Goal: Task Accomplishment & Management: Manage account settings

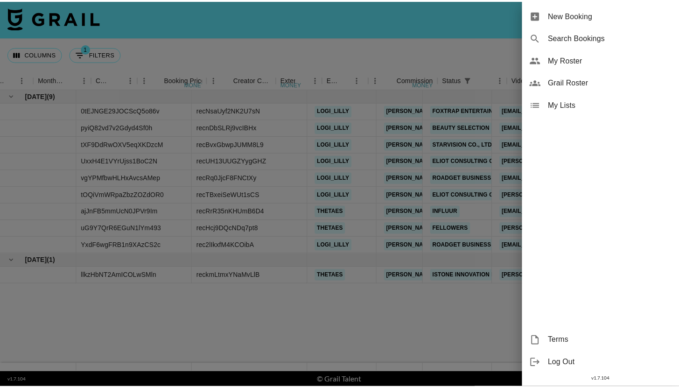
scroll to position [0, 732]
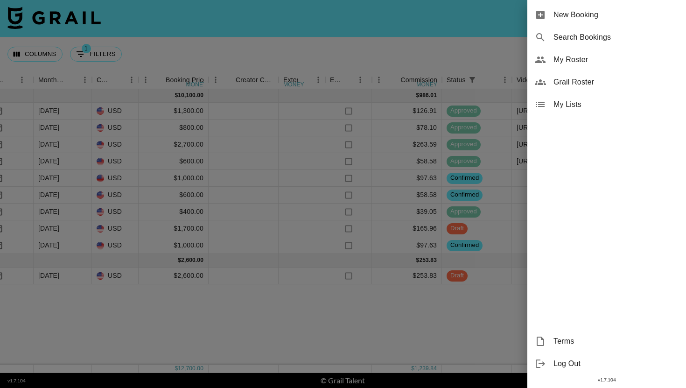
click at [587, 63] on span "My Roster" at bounding box center [615, 59] width 125 height 11
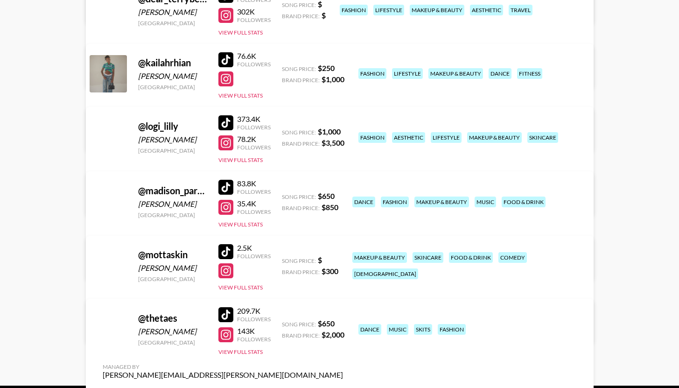
scroll to position [91, 0]
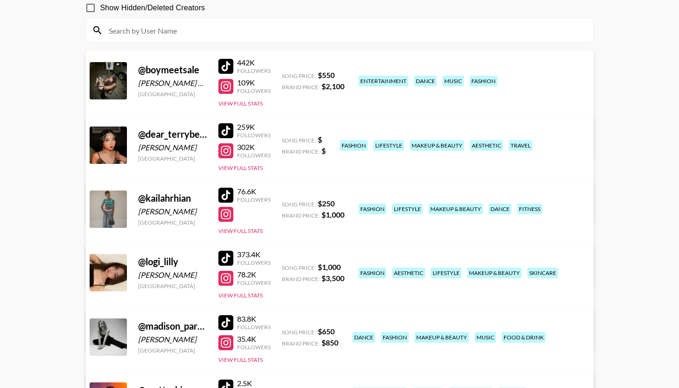
click at [343, 203] on link "View/Edit Details" at bounding box center [223, 207] width 240 height 9
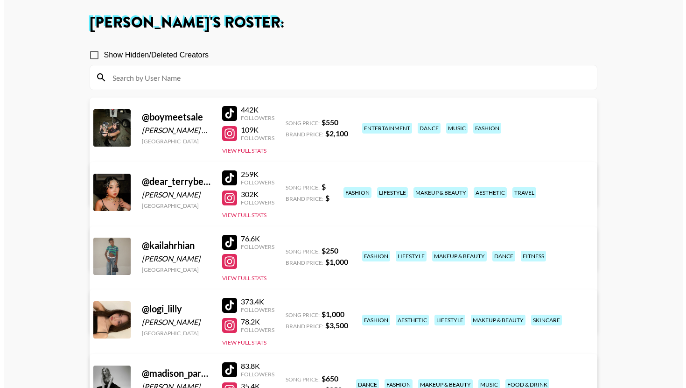
scroll to position [0, 0]
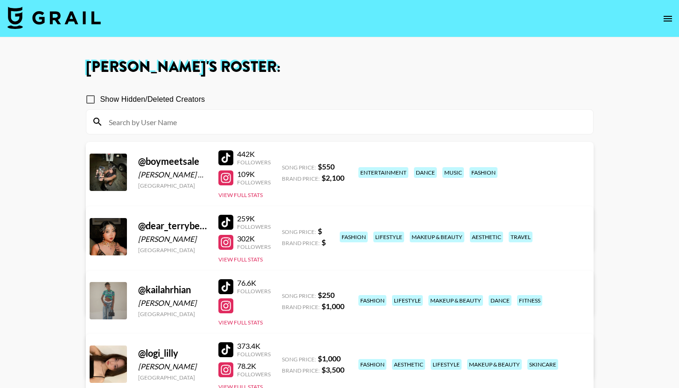
click at [88, 25] on img at bounding box center [53, 18] width 93 height 22
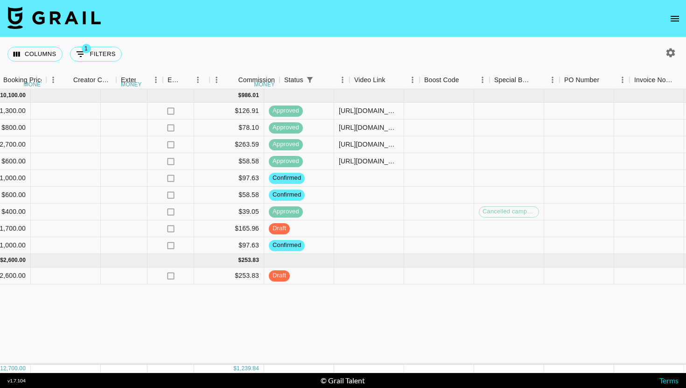
scroll to position [0, 936]
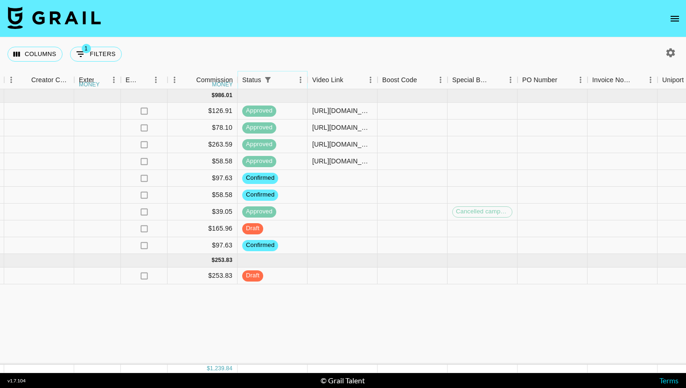
click at [272, 78] on button "Show filters" at bounding box center [267, 79] width 13 height 13
select select "status"
select select "not"
select select "cancelled"
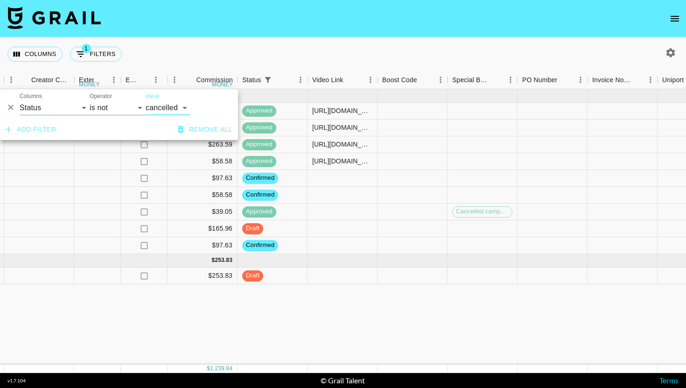
click at [36, 131] on button "Add filter" at bounding box center [31, 129] width 58 height 17
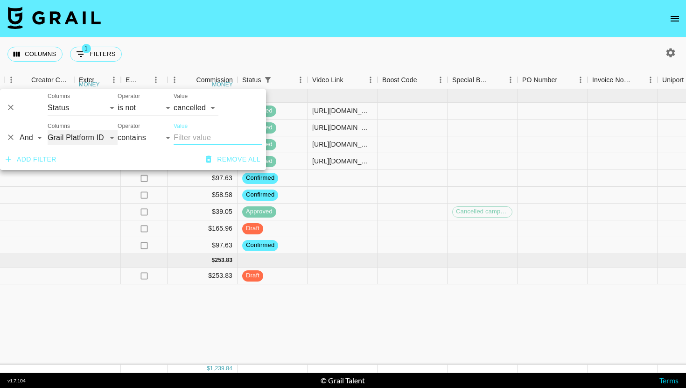
click at [110, 139] on select "Grail Platform ID Airtable ID Talent Manager Client Booker Campaign (Type) Date…" at bounding box center [83, 137] width 70 height 15
select select "status"
click at [48, 130] on select "Grail Platform ID Airtable ID Talent Manager Client Booker Campaign (Type) Date…" at bounding box center [83, 137] width 70 height 15
select select "is"
click at [203, 139] on select "confirmed declined draft posted approved cancelled badDebt" at bounding box center [196, 137] width 45 height 15
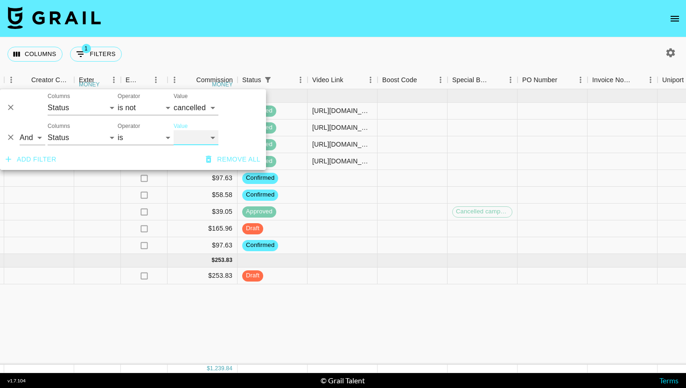
select select "approved"
click at [174, 130] on select "confirmed declined draft posted approved cancelled badDebt" at bounding box center [196, 137] width 45 height 15
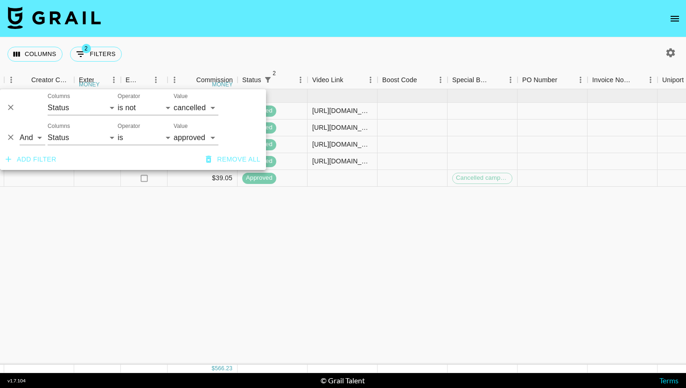
click at [345, 326] on div "Sep '25 ( 5 ) $ 5,800.00 $ 566.23 0tEJNGE29JOCScQ5o86v recNsaUyf2NK2U7sN logi_l…" at bounding box center [54, 226] width 1980 height 275
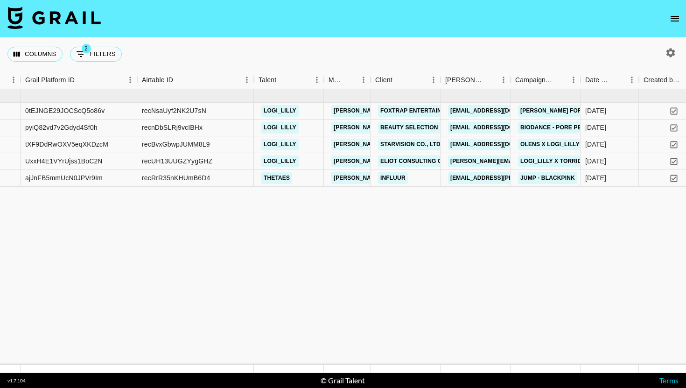
scroll to position [0, 52]
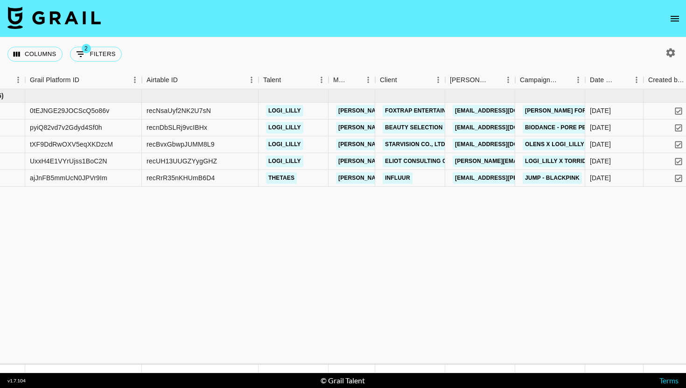
click at [51, 29] on link at bounding box center [53, 19] width 93 height 24
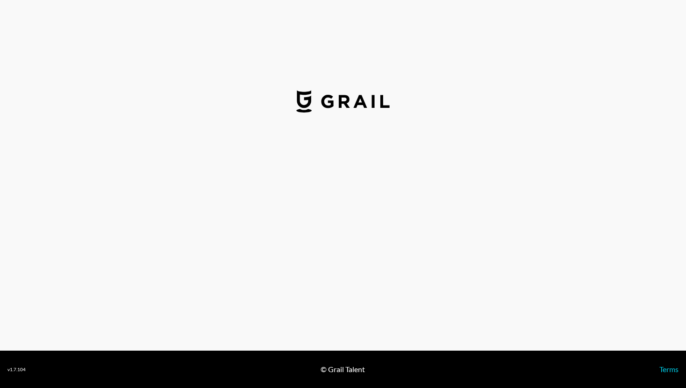
select select "USD"
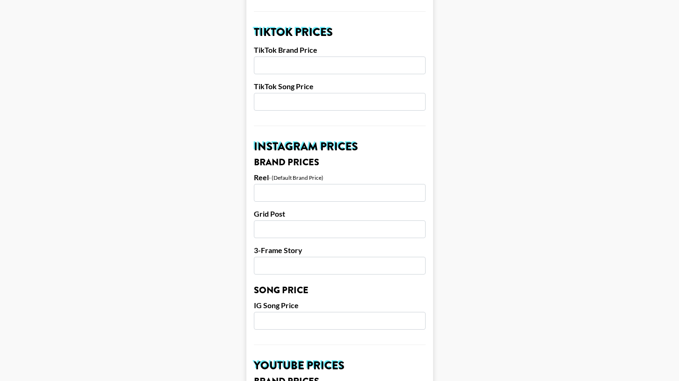
scroll to position [334, 0]
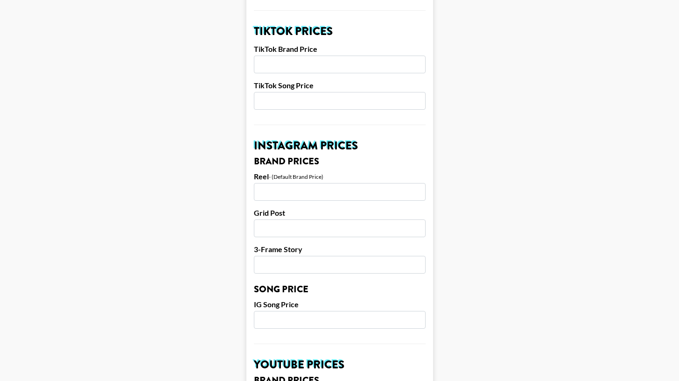
drag, startPoint x: 522, startPoint y: 160, endPoint x: 520, endPoint y: 167, distance: 7.2
click at [522, 160] on main "Airtable ID: rec4FSobE328LhKa5 Manager(s) [PERSON_NAME][EMAIL_ADDRESS][PERSON_N…" at bounding box center [339, 305] width 664 height 1174
click at [418, 183] on input "-1" at bounding box center [340, 192] width 172 height 18
type input "-2"
click at [420, 183] on input "-2" at bounding box center [340, 192] width 172 height 18
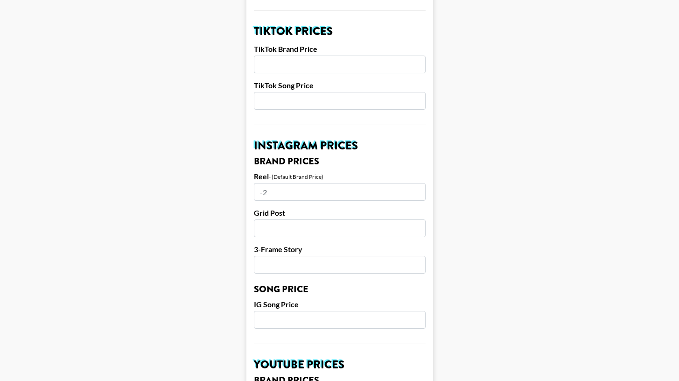
click at [385, 183] on input "-2" at bounding box center [340, 192] width 172 height 18
click at [476, 200] on main "Airtable ID: rec4FSobE328LhKa5 Manager(s) [PERSON_NAME][EMAIL_ADDRESS][PERSON_N…" at bounding box center [339, 305] width 664 height 1174
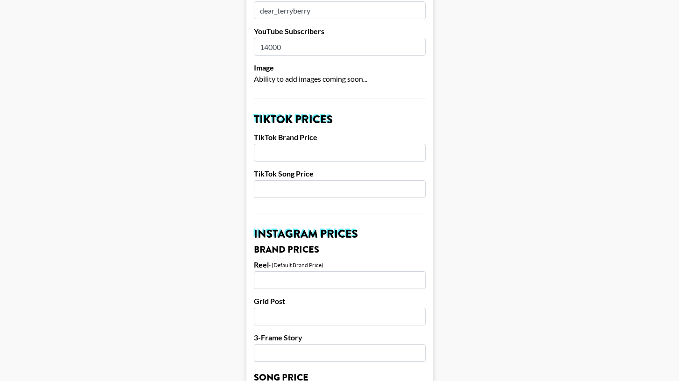
scroll to position [272, 0]
